Goal: Task Accomplishment & Management: Complete application form

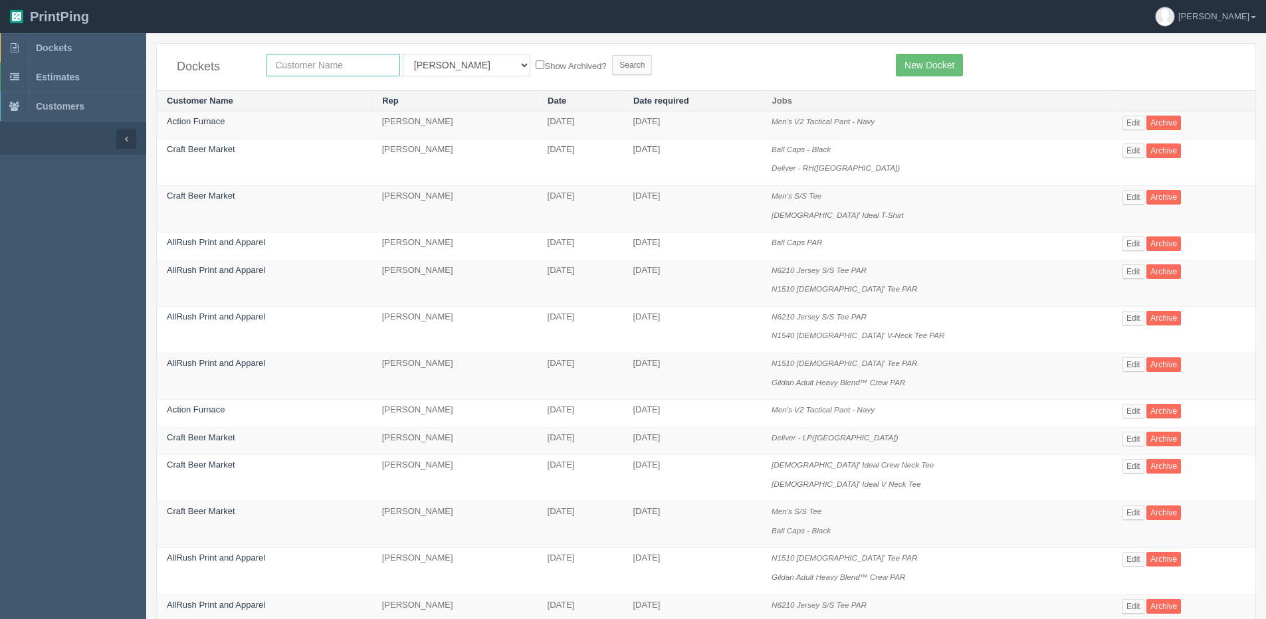
click at [283, 66] on input "text" at bounding box center [333, 65] width 134 height 23
type input "action"
click at [612, 55] on input "Search" at bounding box center [632, 65] width 40 height 20
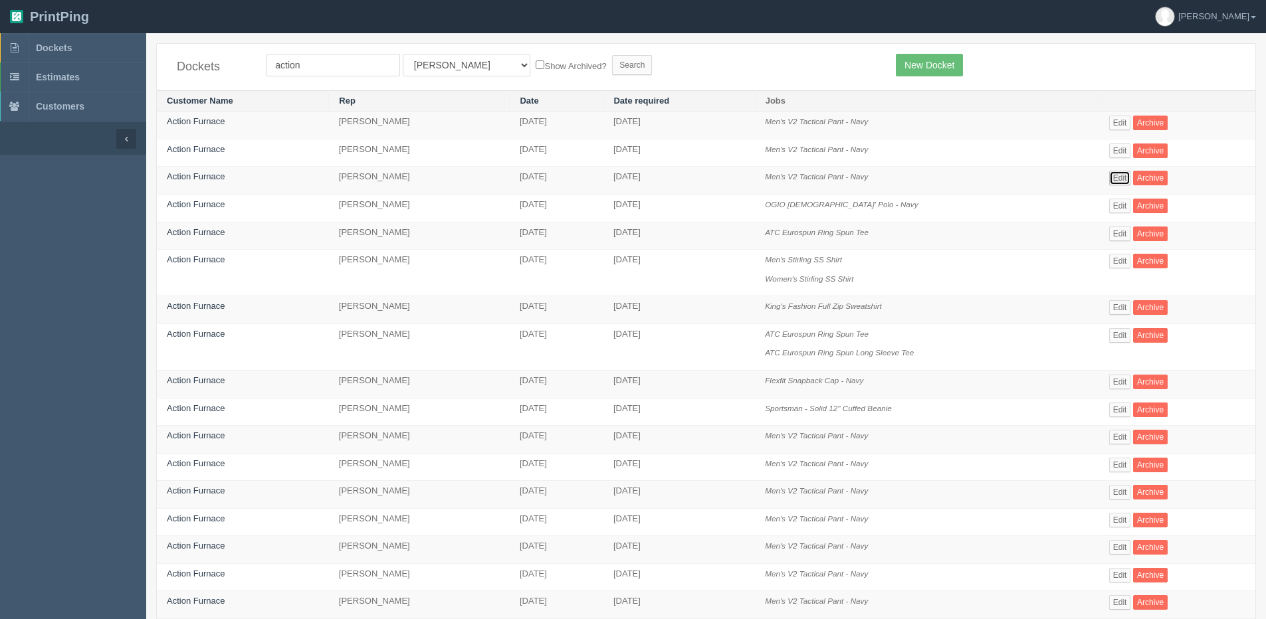
click at [1129, 181] on link "Edit" at bounding box center [1120, 178] width 22 height 15
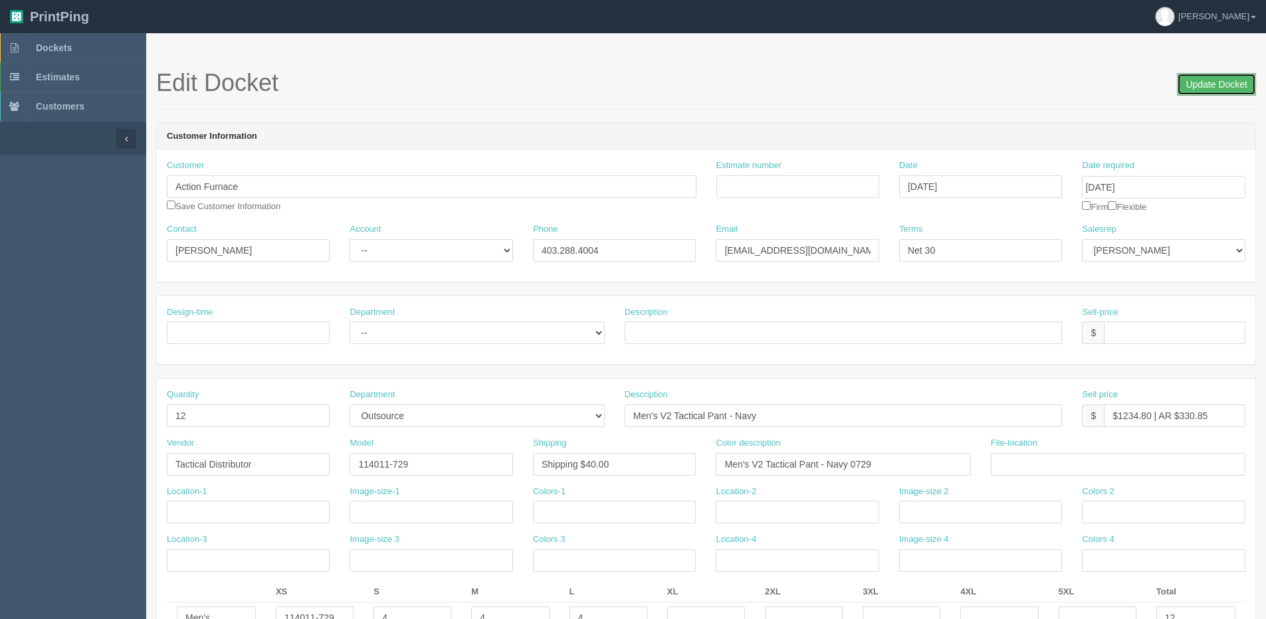
click at [1230, 84] on input "Update Docket" at bounding box center [1216, 84] width 79 height 23
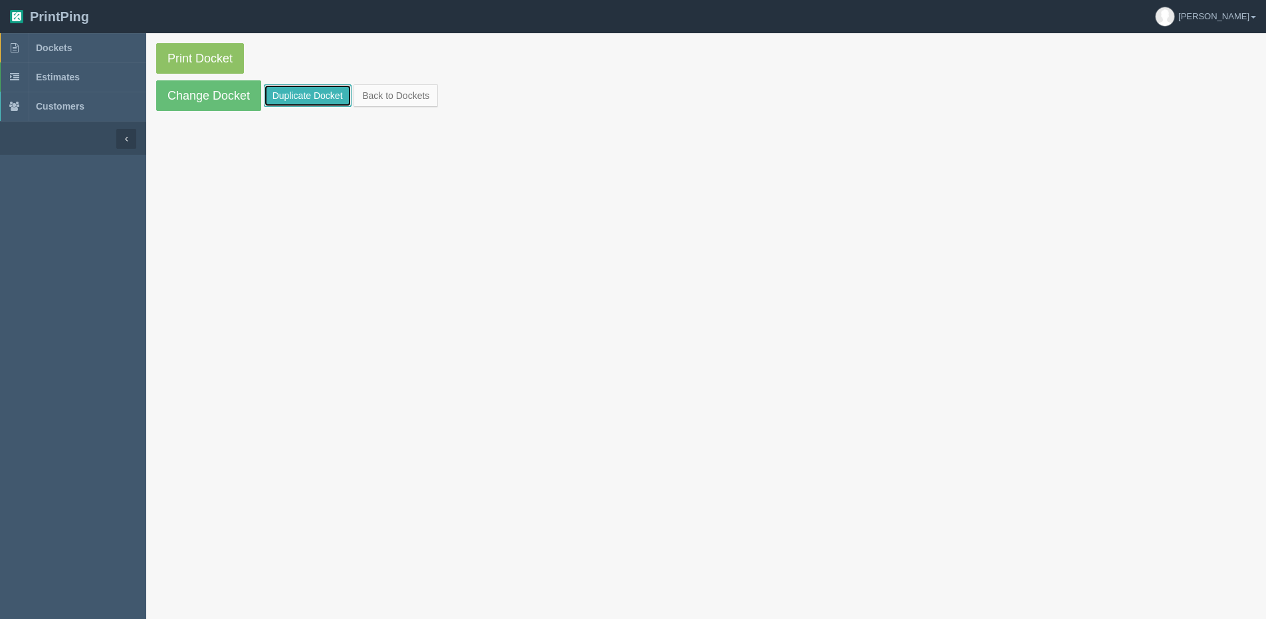
click at [304, 87] on link "Duplicate Docket" at bounding box center [308, 95] width 88 height 23
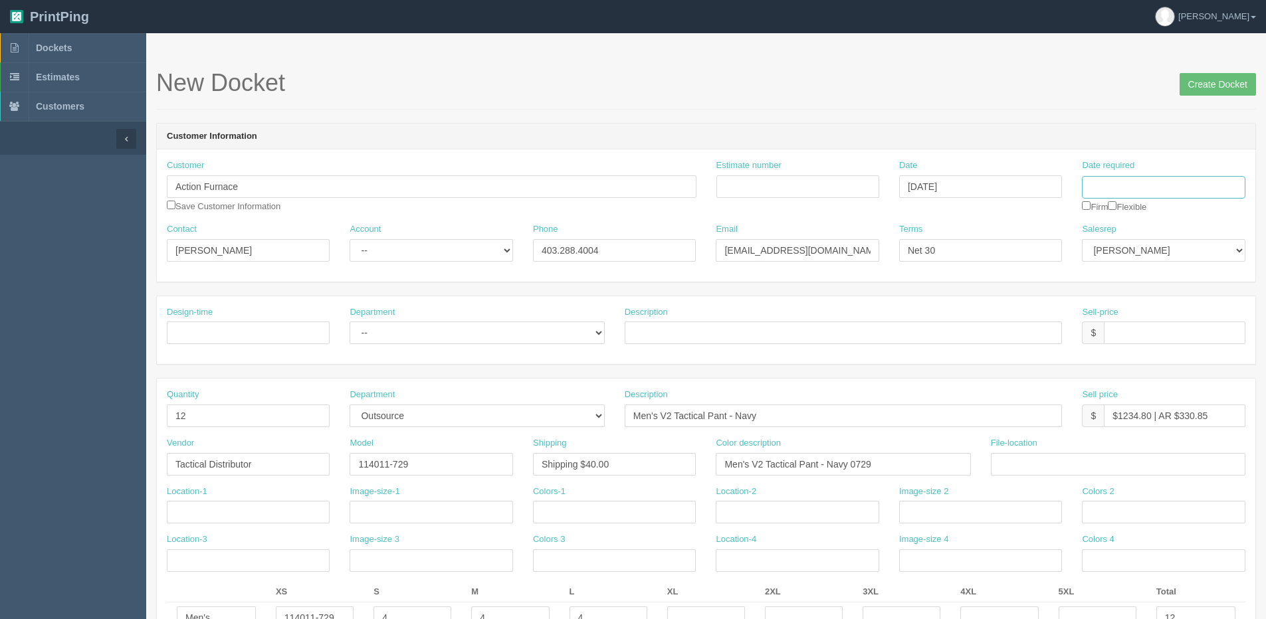
click at [1111, 183] on input "Date required" at bounding box center [1163, 187] width 163 height 23
click at [1202, 217] on th "»" at bounding box center [1199, 216] width 17 height 27
click at [1189, 294] on td "17" at bounding box center [1183, 295] width 16 height 19
type input "[DATE]"
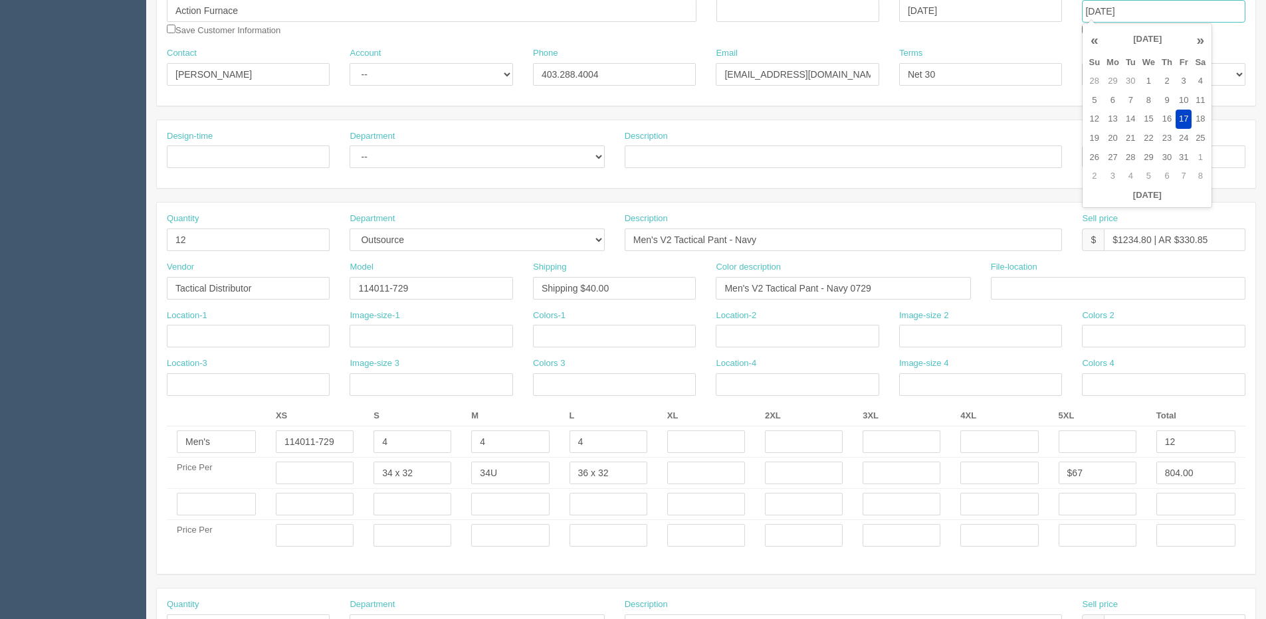
scroll to position [199, 0]
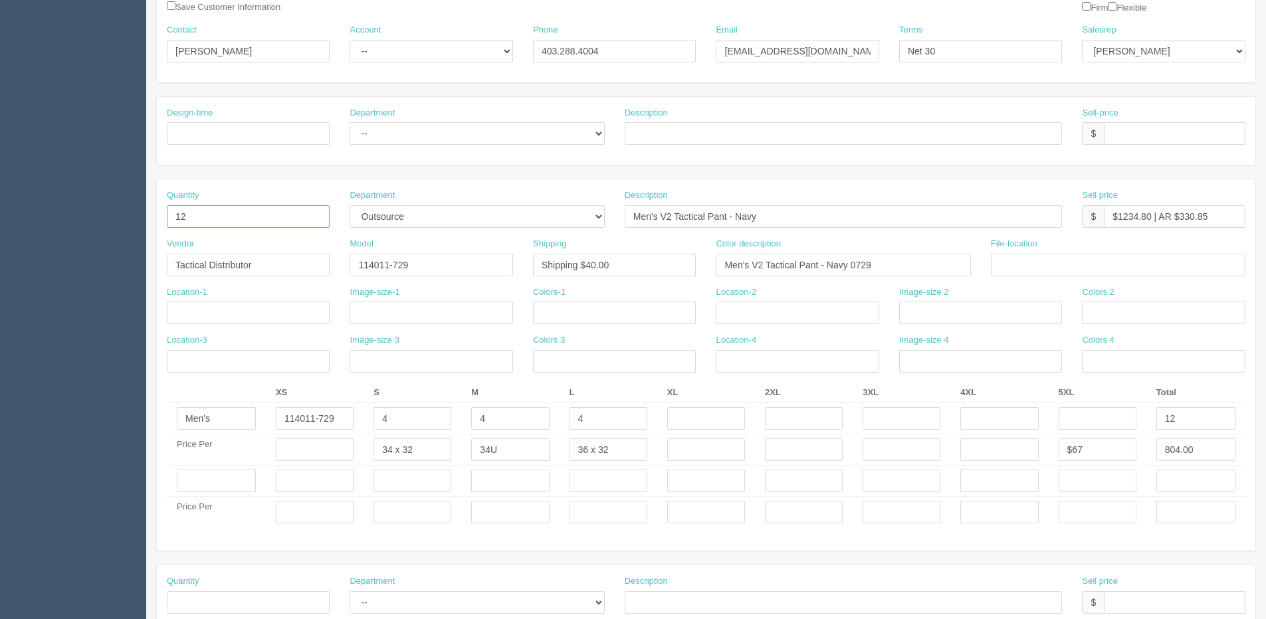
drag, startPoint x: 174, startPoint y: 215, endPoint x: 0, endPoint y: 213, distance: 174.1
click at [41, 213] on section "Dockets Estimates Customers" at bounding box center [633, 479] width 1266 height 1290
type input "4"
drag, startPoint x: 635, startPoint y: 454, endPoint x: 567, endPoint y: 455, distance: 67.8
click at [567, 455] on td "36 x 32" at bounding box center [608, 449] width 98 height 31
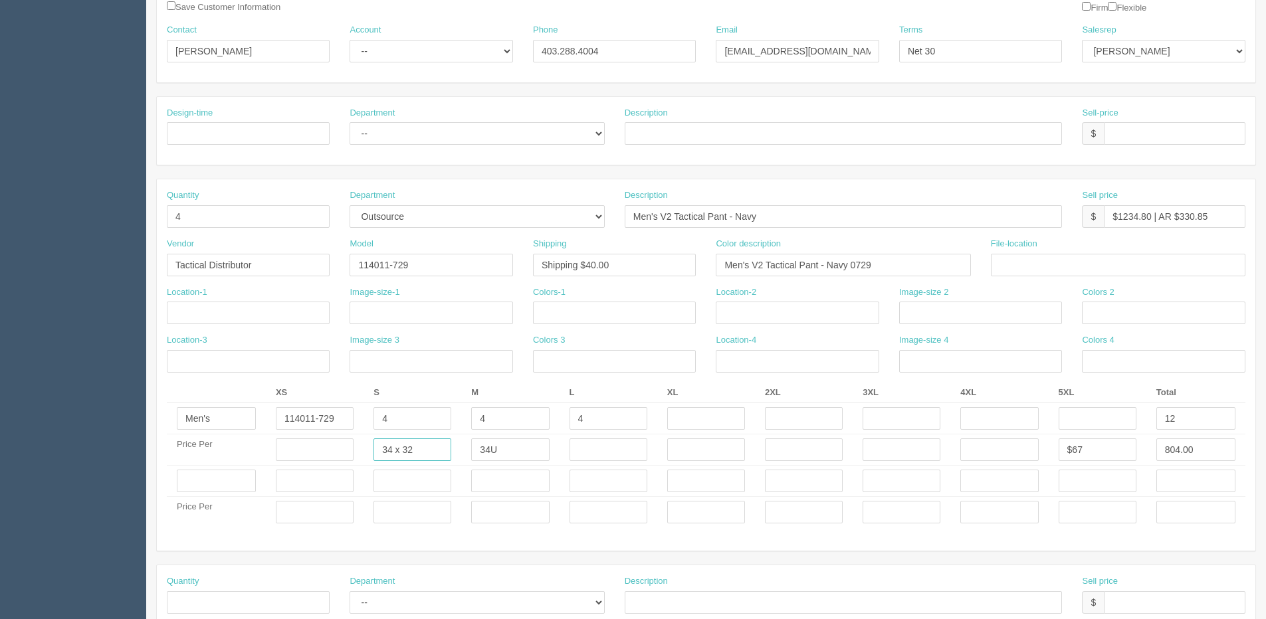
click at [255, 460] on tr "Price Per 34 x 32 34U $67 804.00" at bounding box center [706, 449] width 1078 height 31
paste input "6"
type input "36 x 32"
drag, startPoint x: 486, startPoint y: 420, endPoint x: 436, endPoint y: 420, distance: 49.8
click at [430, 420] on tr "Men's 114011-729 4 4 4 12" at bounding box center [706, 418] width 1078 height 31
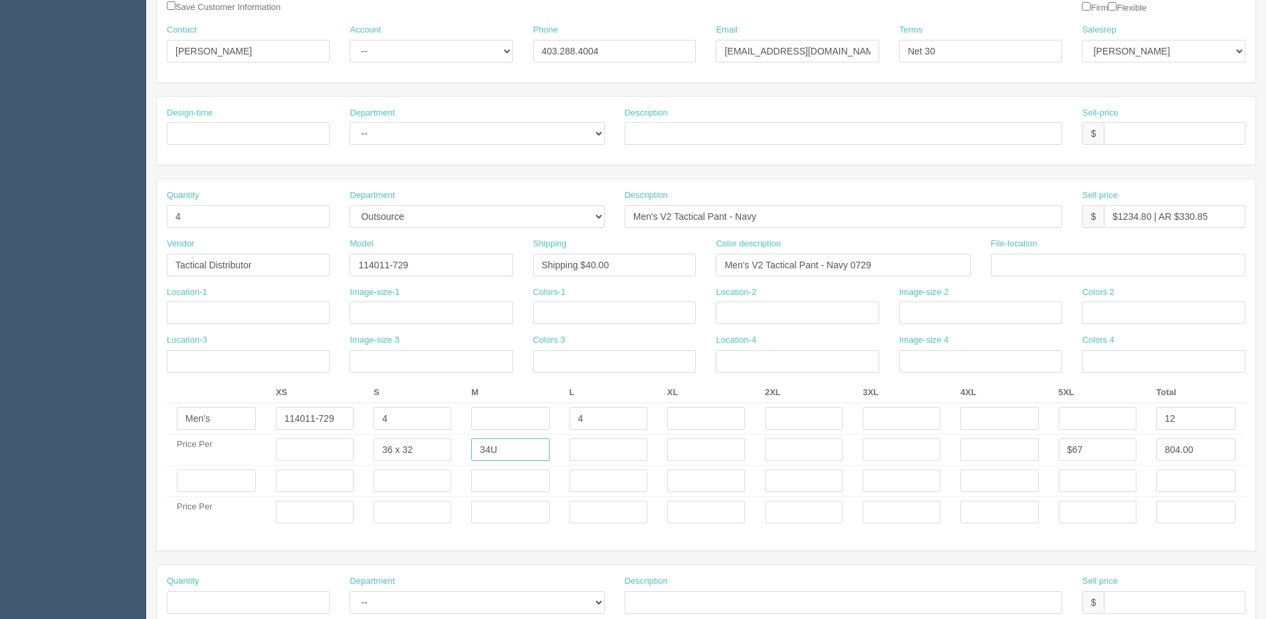
drag, startPoint x: 509, startPoint y: 448, endPoint x: 444, endPoint y: 452, distance: 65.3
click at [444, 452] on tr "Price Per 36 x 32 34U $67 804.00" at bounding box center [706, 449] width 1078 height 31
drag, startPoint x: 605, startPoint y: 413, endPoint x: 436, endPoint y: 425, distance: 169.9
click at [436, 425] on tr "Men's 114011-729 4 4 12" at bounding box center [706, 418] width 1078 height 31
drag, startPoint x: 1119, startPoint y: 216, endPoint x: 1152, endPoint y: 223, distance: 33.2
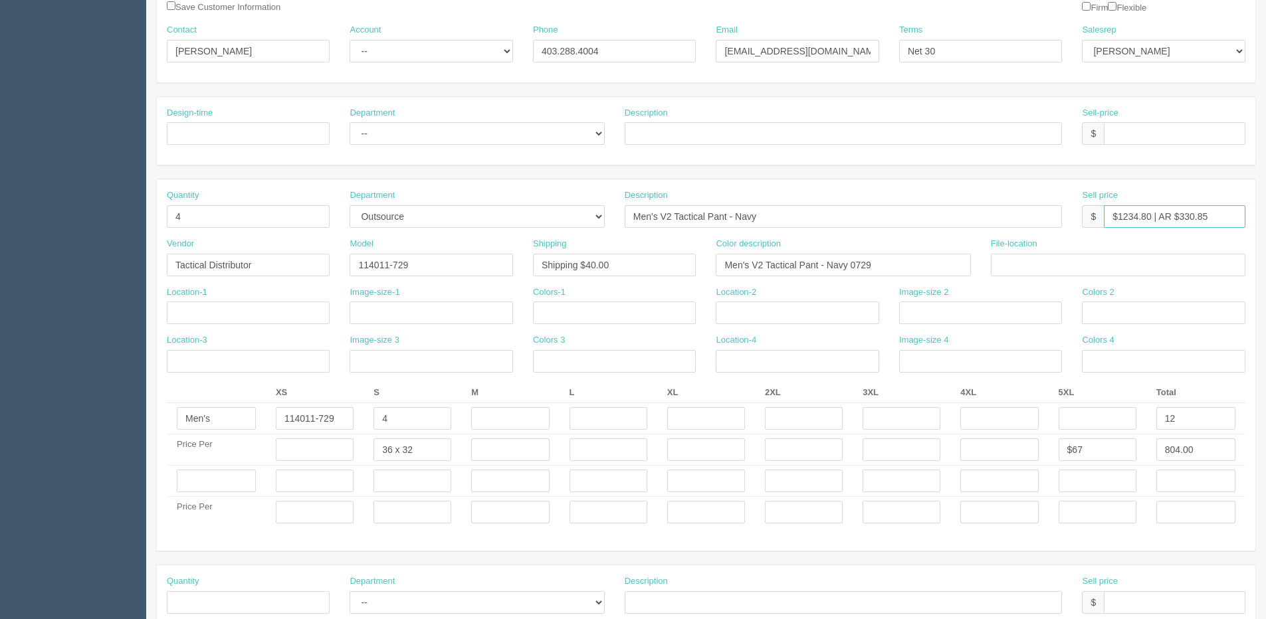
click at [1152, 223] on input "$1234.80 | AR $330.85" at bounding box center [1174, 216] width 142 height 23
type input "$411.60 | AR $110.28"
drag, startPoint x: 1173, startPoint y: 417, endPoint x: 1117, endPoint y: 415, distance: 55.8
click at [1118, 415] on tr "Men's 114011-729 4 12" at bounding box center [706, 418] width 1078 height 31
drag, startPoint x: 1200, startPoint y: 455, endPoint x: 1004, endPoint y: 454, distance: 196.0
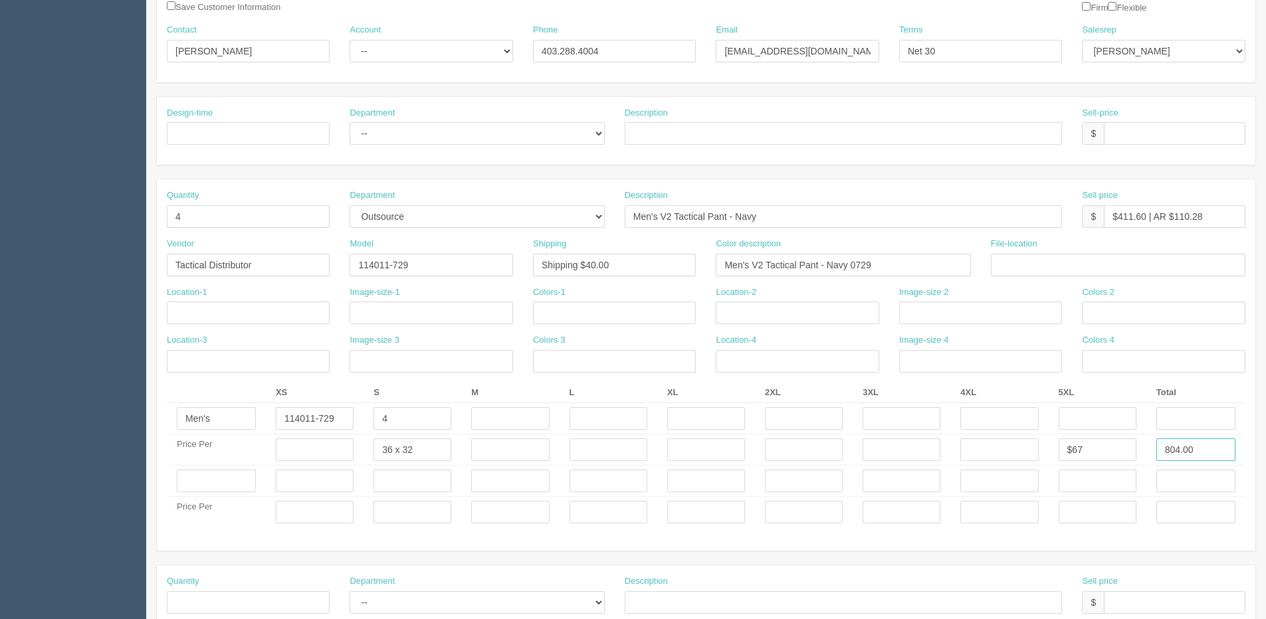
click at [1004, 454] on tr "Price Per 36 x 32 $67 804.00" at bounding box center [706, 449] width 1078 height 31
click at [587, 452] on input "text" at bounding box center [608, 449] width 78 height 23
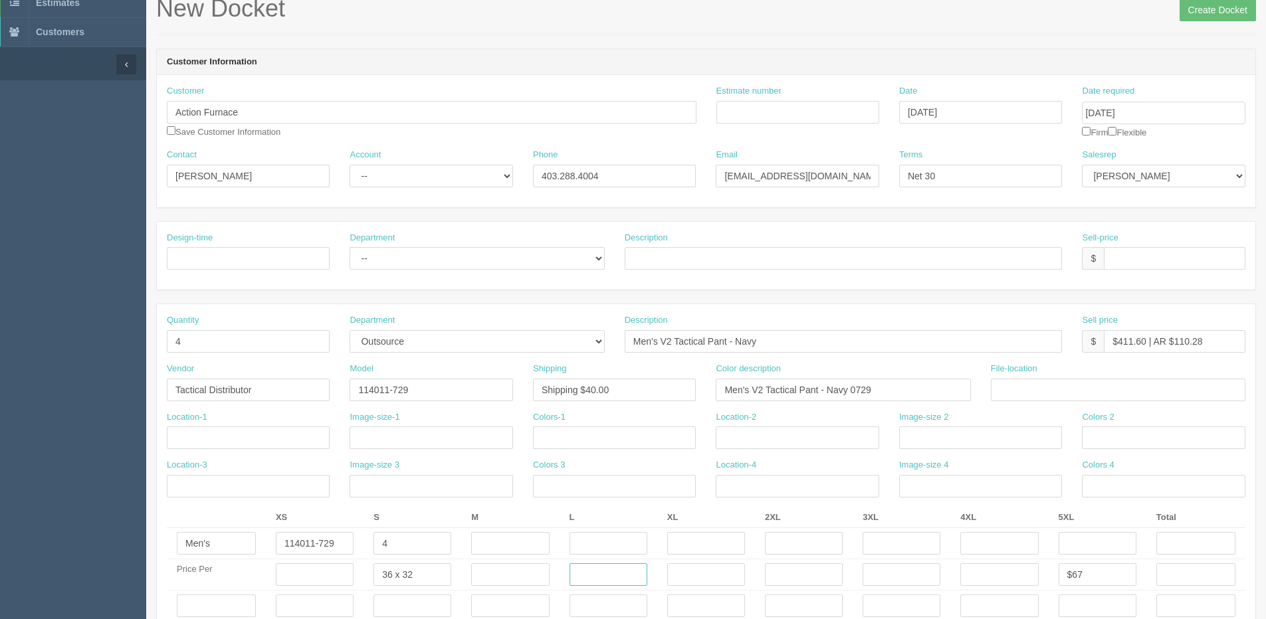
scroll to position [66, 0]
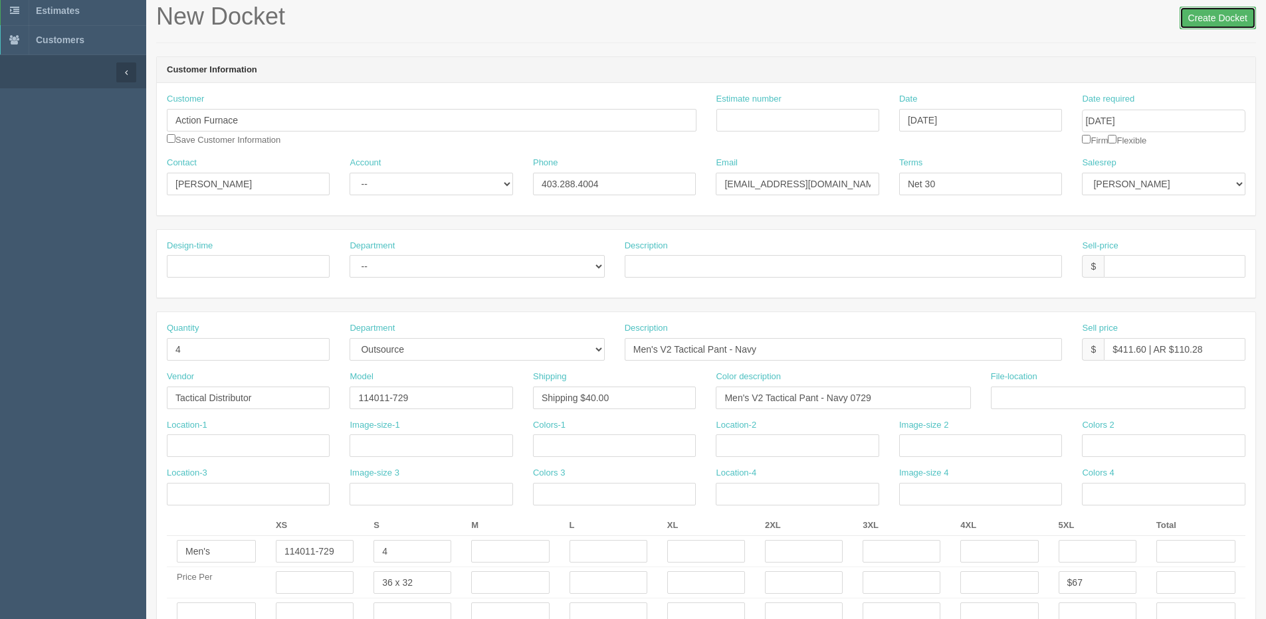
click at [1216, 11] on input "Create Docket" at bounding box center [1217, 18] width 76 height 23
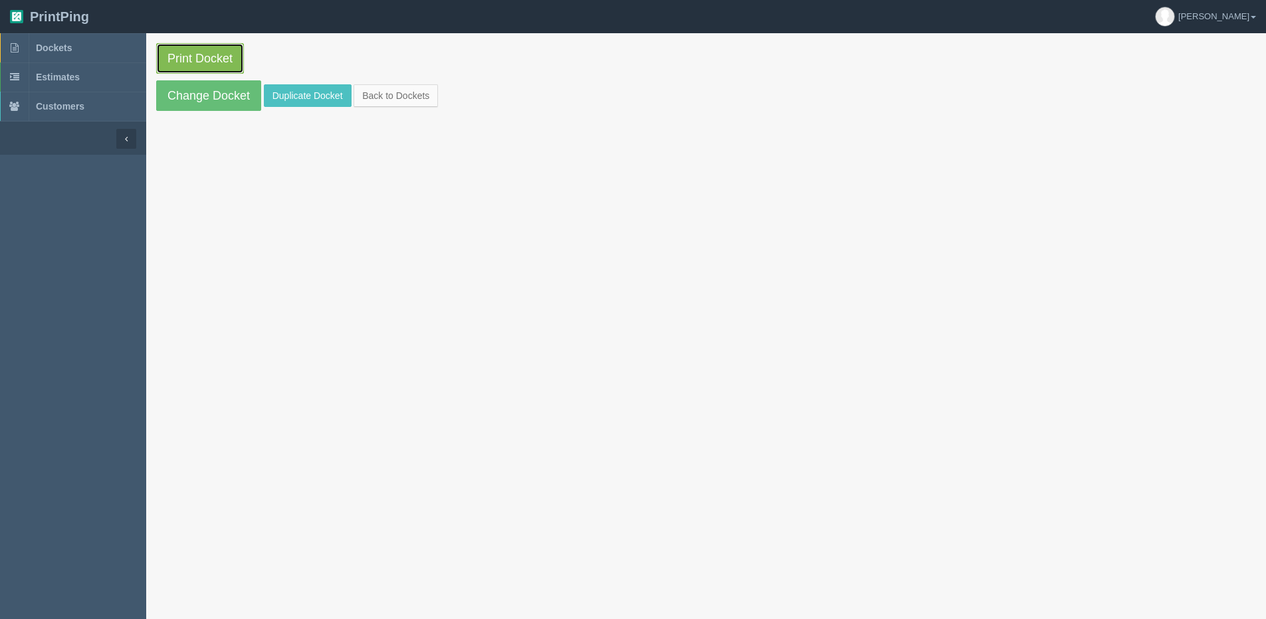
click at [180, 54] on link "Print Docket" at bounding box center [200, 58] width 88 height 31
drag, startPoint x: 1250, startPoint y: 15, endPoint x: 1239, endPoint y: 23, distance: 12.9
click at [1250, 16] on link "[PERSON_NAME]" at bounding box center [1205, 16] width 121 height 33
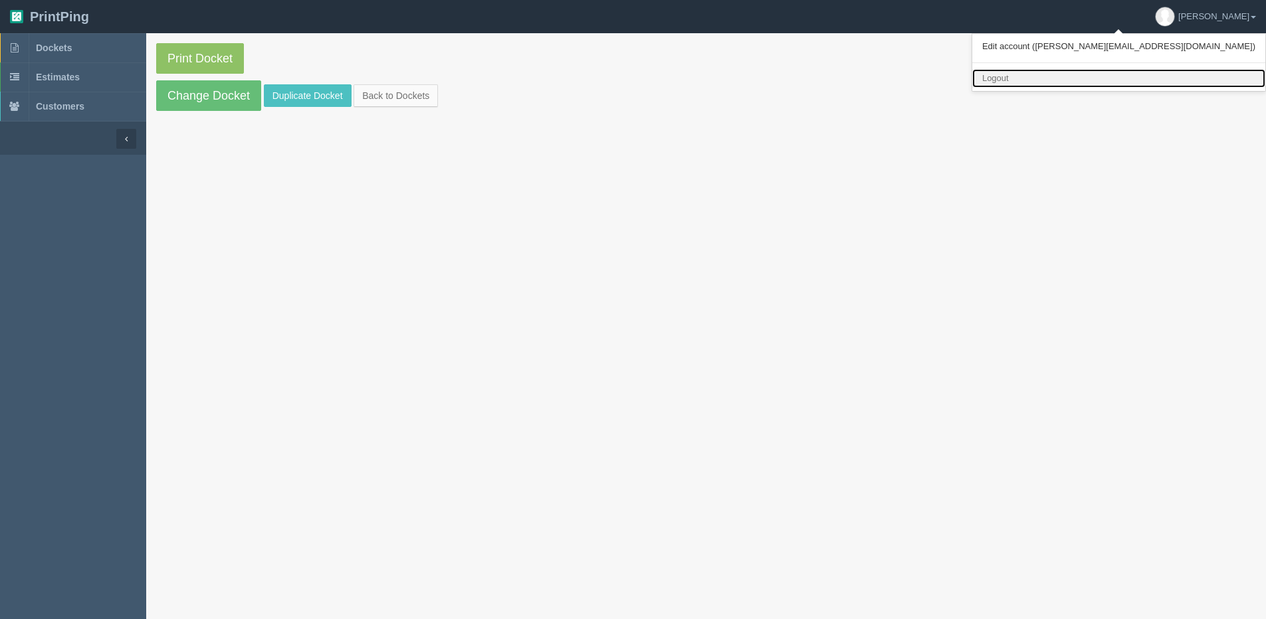
click at [1140, 84] on link "Logout" at bounding box center [1118, 78] width 293 height 19
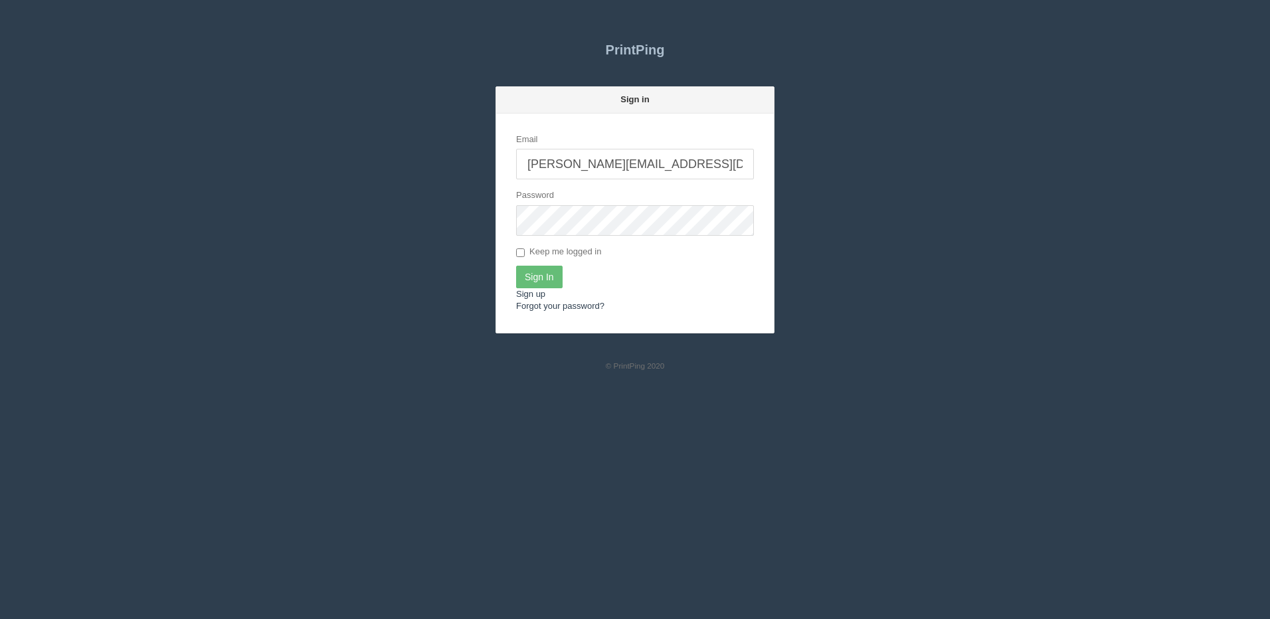
click at [625, 159] on input "[PERSON_NAME][EMAIL_ADDRESS][DOMAIN_NAME]" at bounding box center [635, 164] width 238 height 31
